Goal: Use online tool/utility: Use online tool/utility

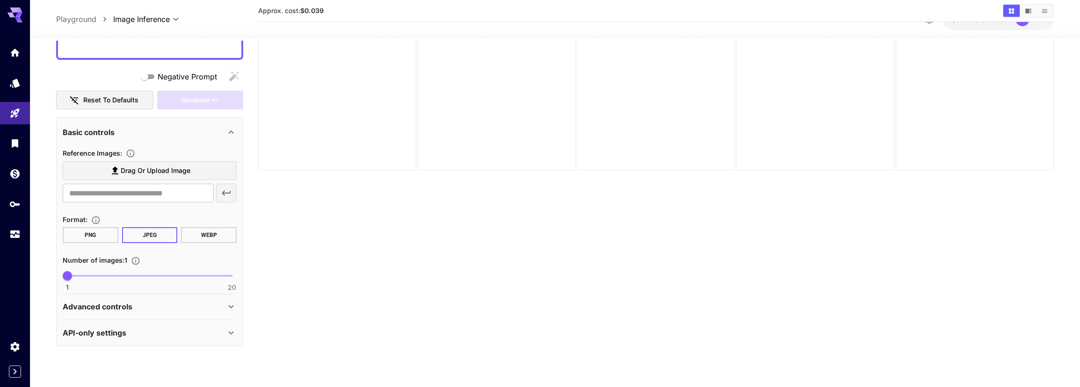
scroll to position [74, 0]
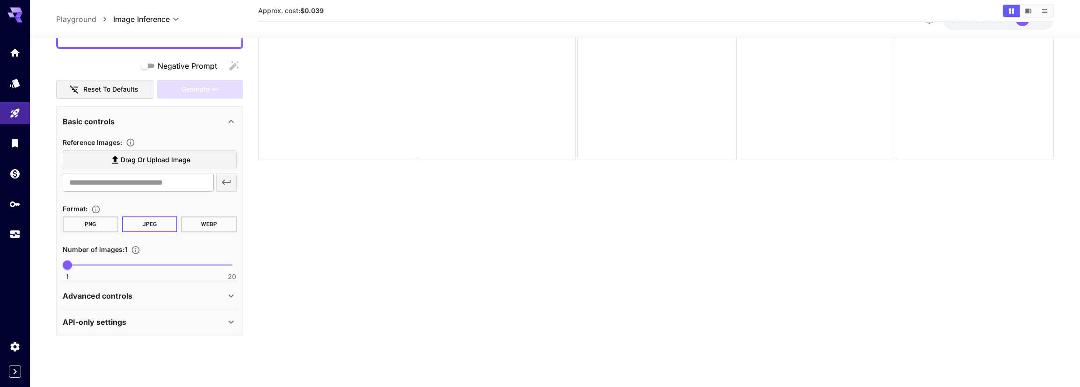
click at [225, 293] on icon at bounding box center [230, 296] width 11 height 11
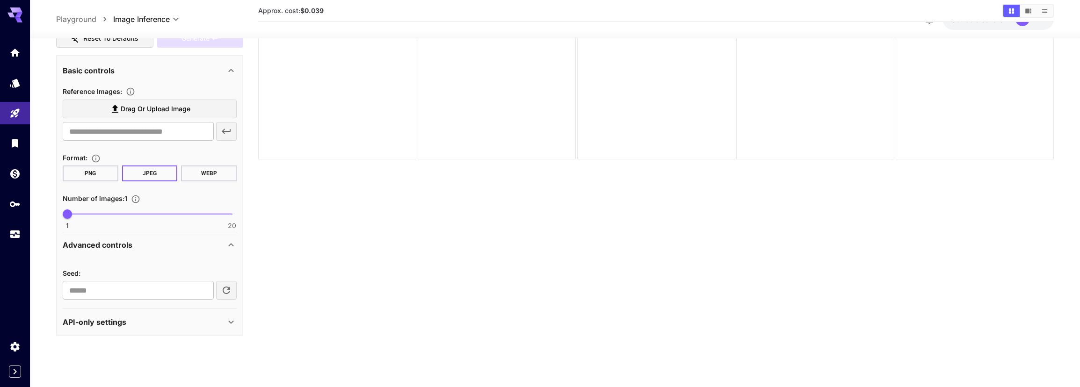
click at [234, 315] on div "API-only settings" at bounding box center [150, 322] width 174 height 22
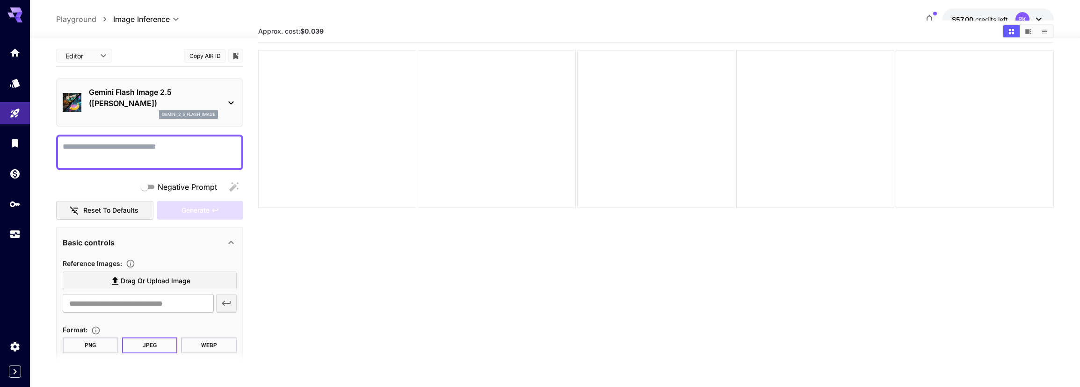
scroll to position [0, 0]
